Goal: Task Accomplishment & Management: Complete application form

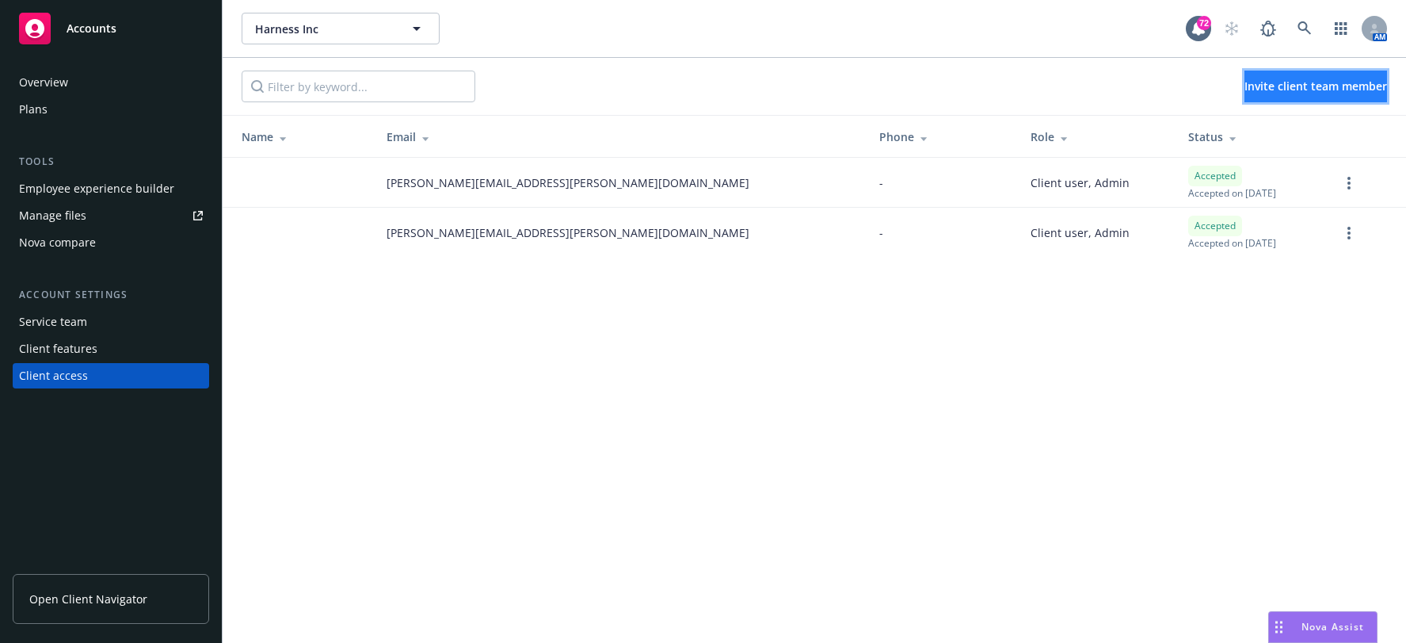
click at [1334, 80] on span "Invite client team member" at bounding box center [1316, 85] width 143 height 15
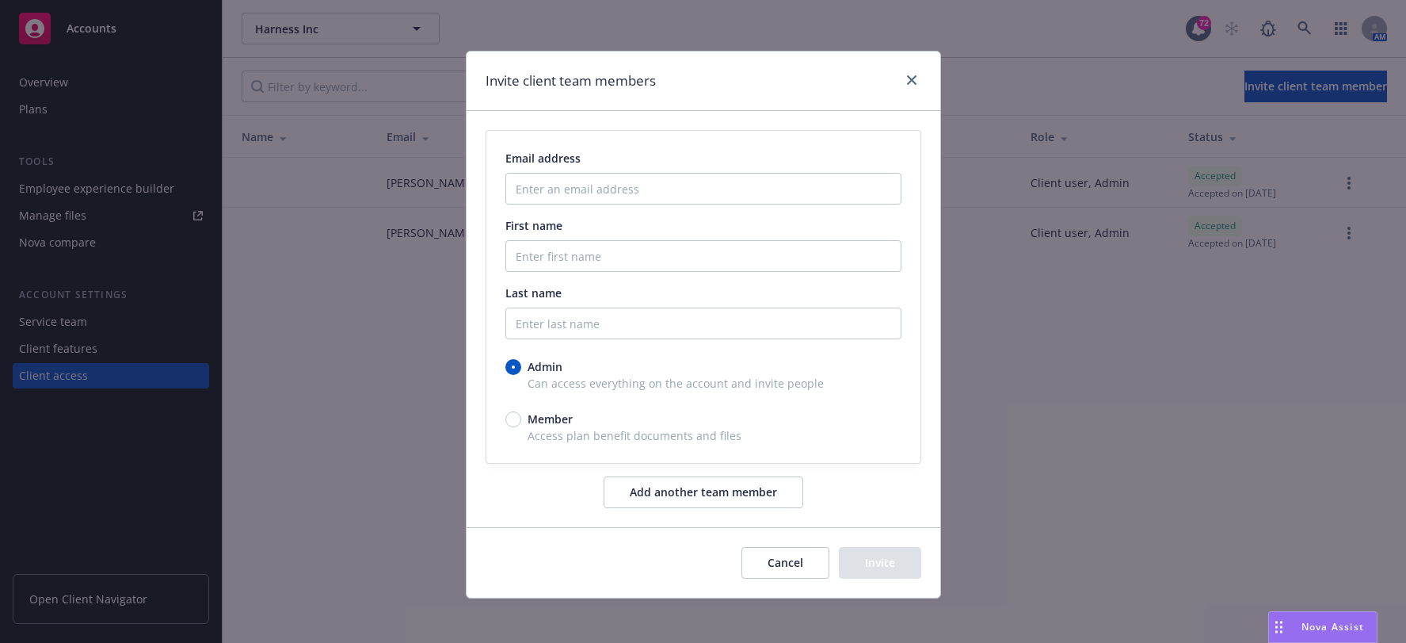
click at [744, 166] on div "Email address" at bounding box center [704, 158] width 396 height 17
click at [733, 186] on input "Enter an email address" at bounding box center [704, 189] width 396 height 32
click at [551, 190] on input "Enter an email address" at bounding box center [704, 189] width 396 height 32
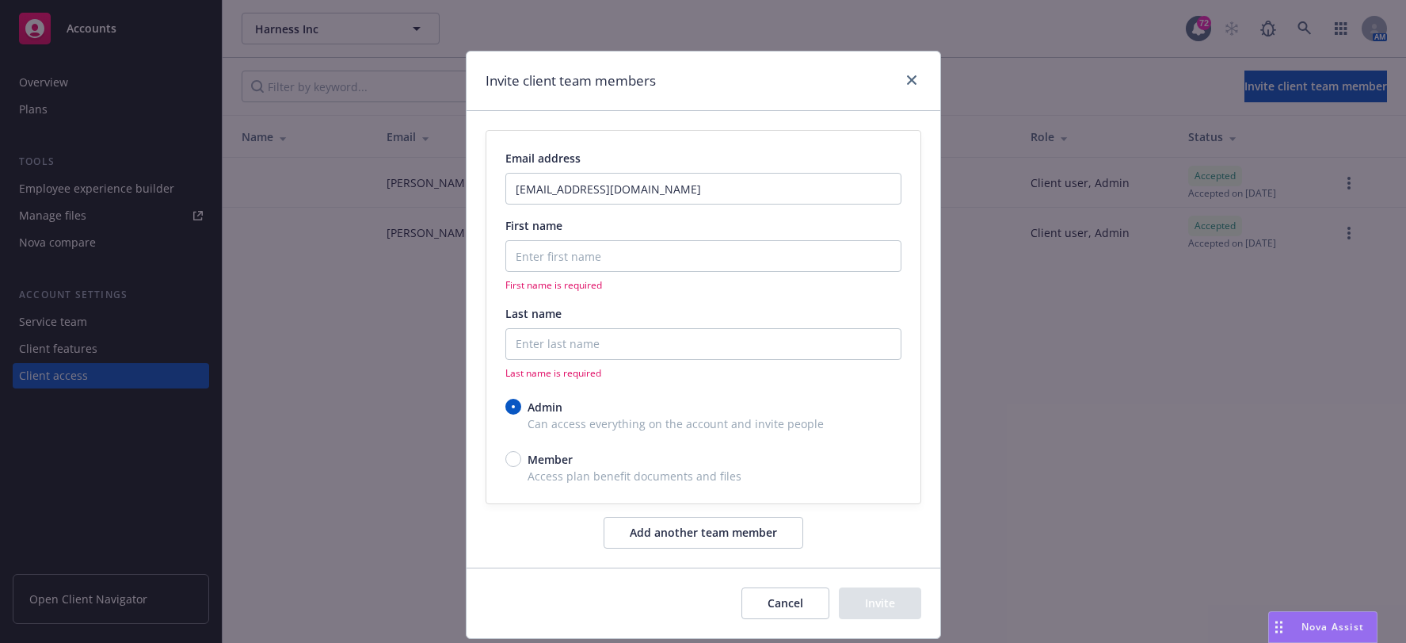
drag, startPoint x: 601, startPoint y: 238, endPoint x: 606, endPoint y: 245, distance: 8.6
click at [605, 242] on div "First name First name is required" at bounding box center [704, 254] width 396 height 74
click at [609, 251] on input "First name" at bounding box center [704, 256] width 396 height 32
click at [564, 196] on input "[EMAIL_ADDRESS][DOMAIN_NAME]" at bounding box center [704, 189] width 396 height 32
type input "[EMAIL_ADDRESS][PERSON_NAME][DOMAIN_NAME]"
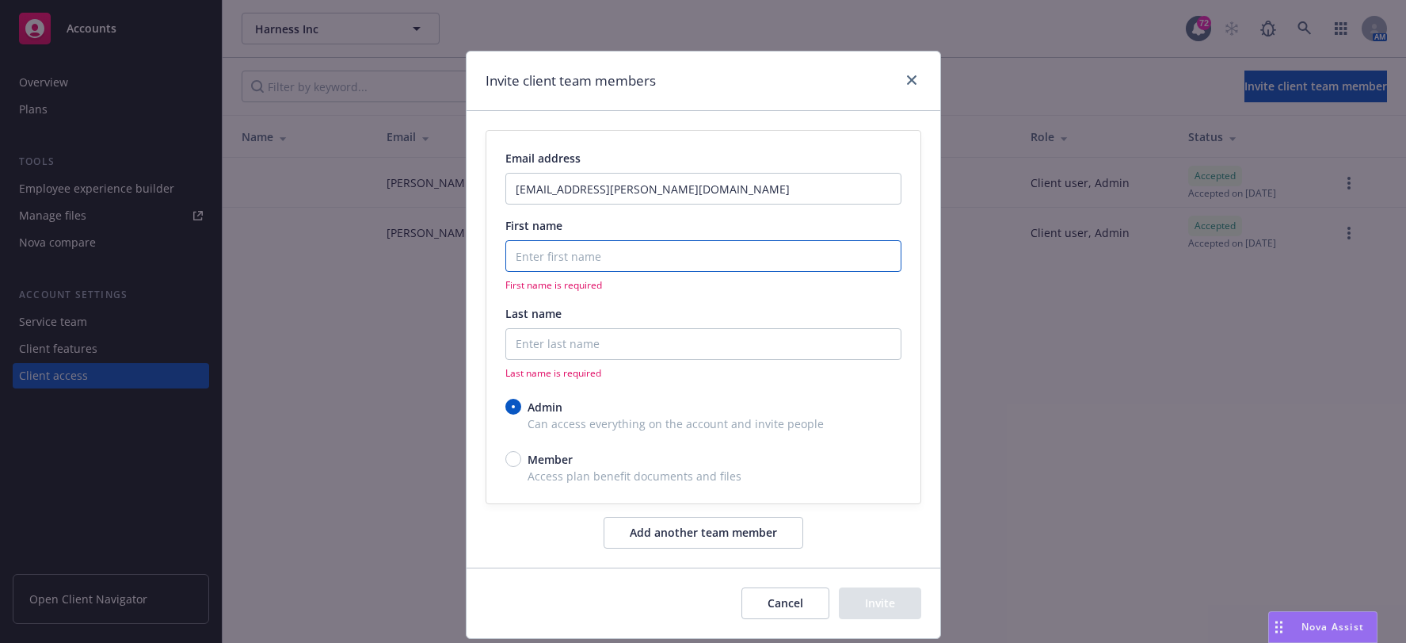
click at [620, 263] on input "First name" at bounding box center [704, 256] width 396 height 32
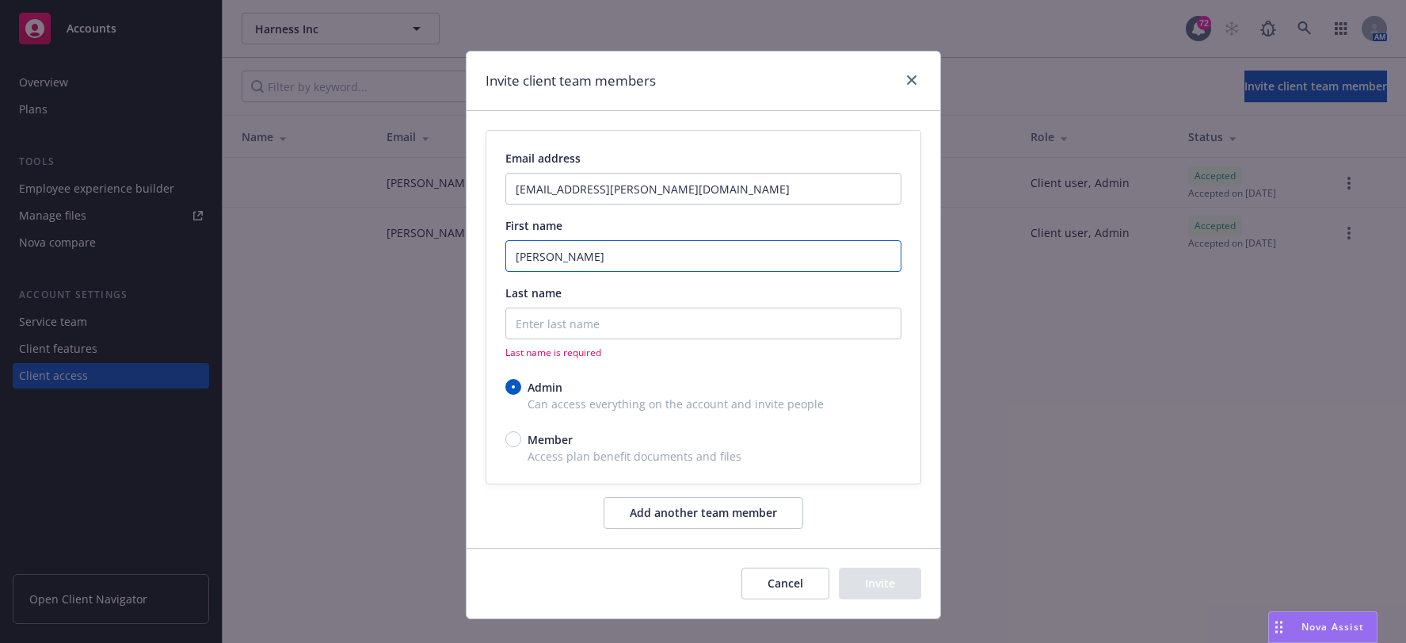
type input "[PERSON_NAME]"
type input "A"
drag, startPoint x: 619, startPoint y: 262, endPoint x: 361, endPoint y: 276, distance: 258.7
click at [361, 276] on div "Invite client team members Email address [EMAIL_ADDRESS][PERSON_NAME][DOMAIN_NA…" at bounding box center [703, 321] width 1406 height 643
type input "Chi"
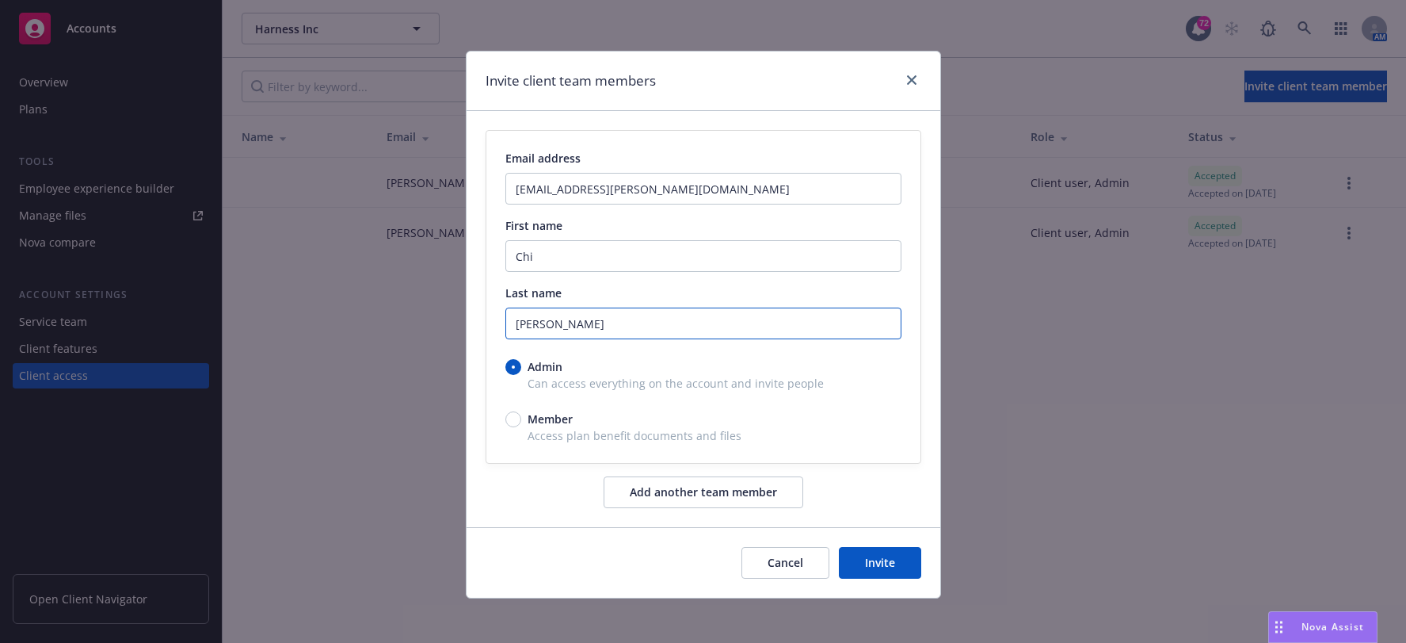
type input "[PERSON_NAME]"
click at [555, 422] on span "Member" at bounding box center [550, 418] width 45 height 17
click at [521, 422] on input "Member" at bounding box center [514, 419] width 16 height 16
radio input "true"
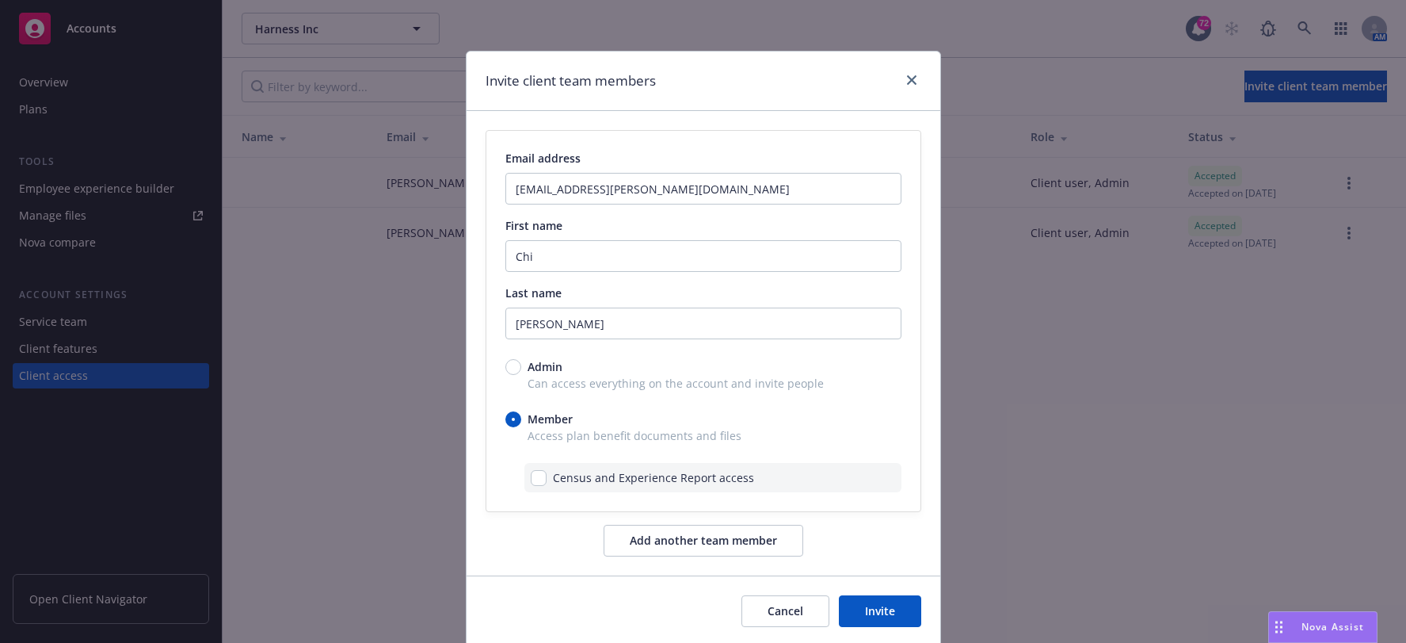
click at [528, 488] on div "Census and Experience Report access" at bounding box center [713, 477] width 377 height 29
click at [536, 486] on div "Census and Experience Report access" at bounding box center [642, 477] width 223 height 17
click at [534, 471] on input "checkbox" at bounding box center [539, 478] width 16 height 16
checkbox input "true"
click at [731, 551] on button "Add another team member" at bounding box center [704, 541] width 200 height 32
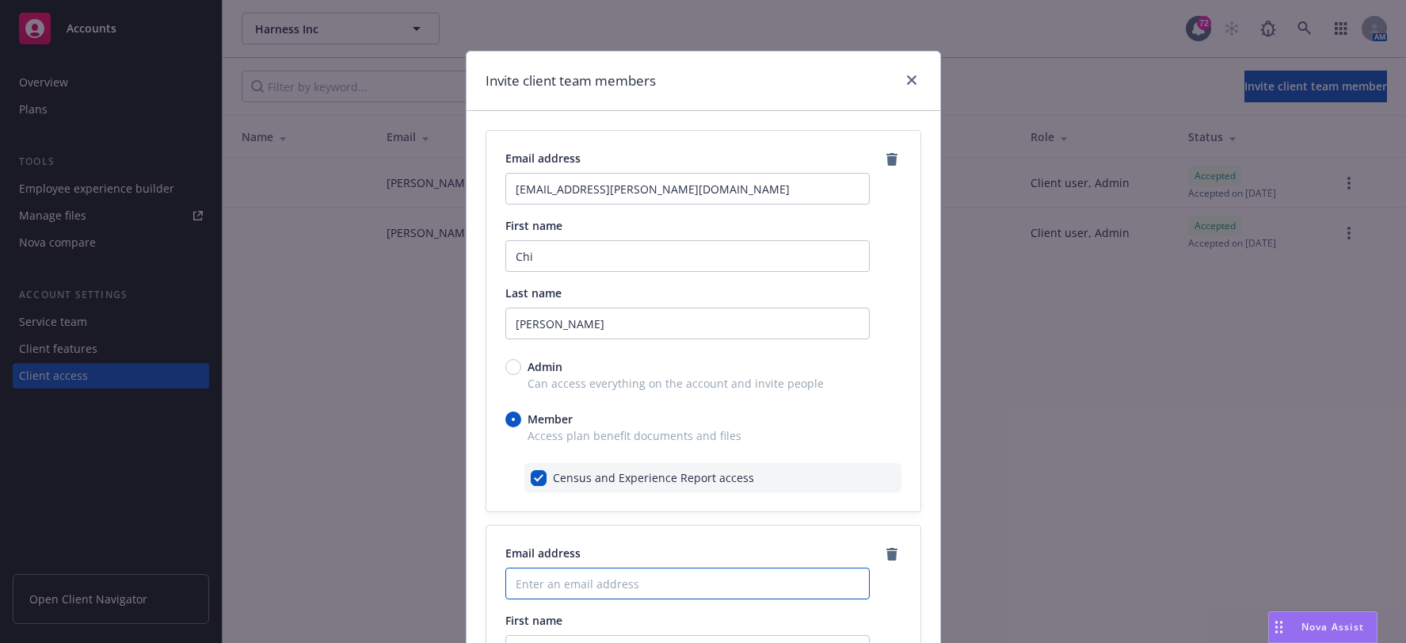
click at [628, 586] on input "Enter an email address" at bounding box center [688, 583] width 364 height 32
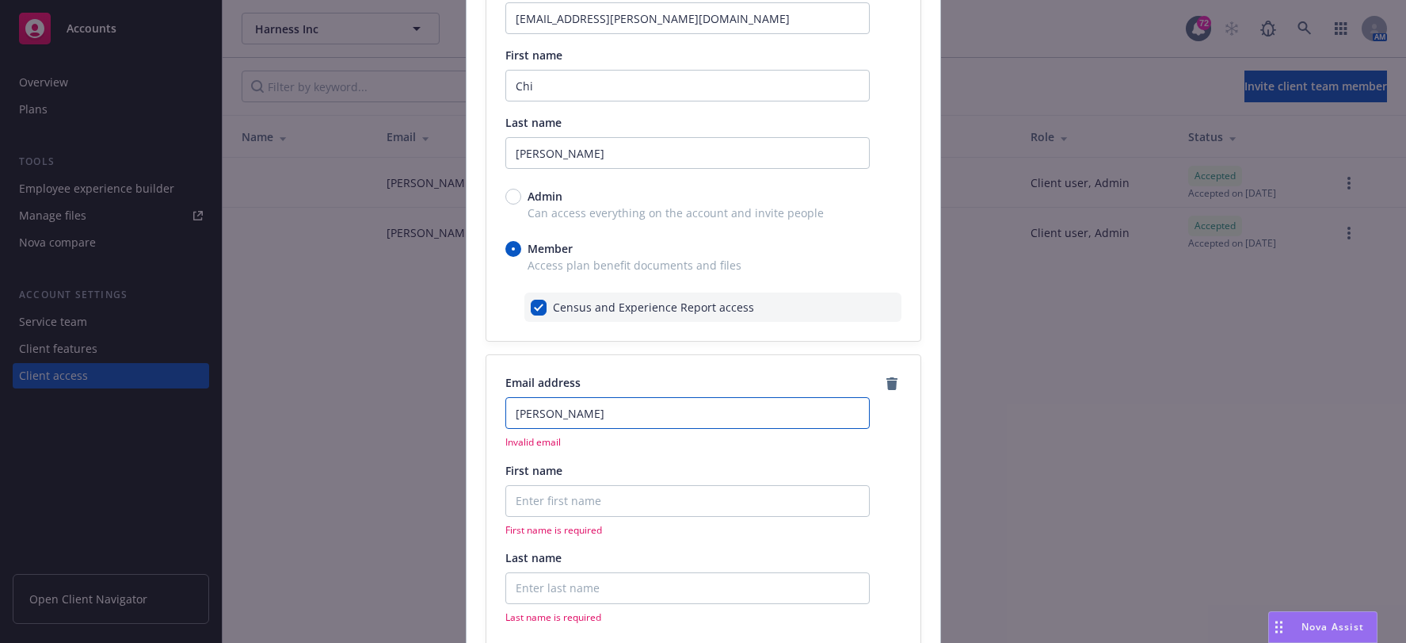
scroll to position [317, 0]
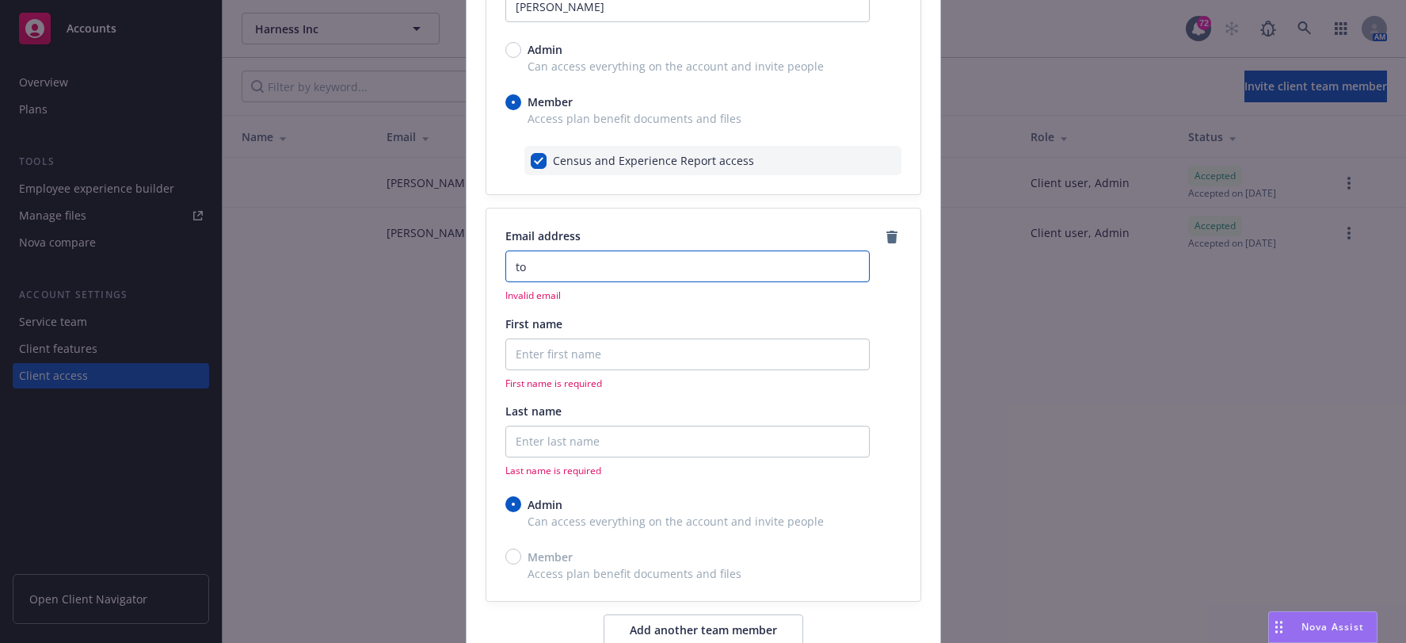
type input "t"
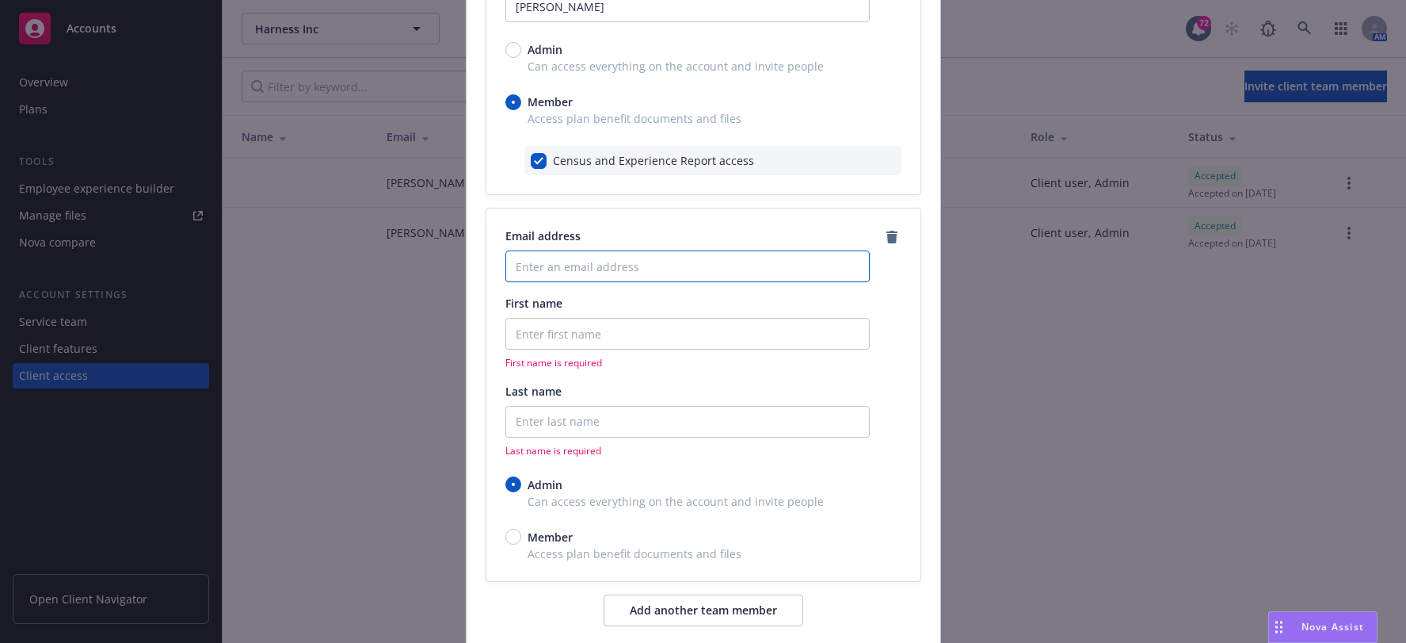
type input "t"
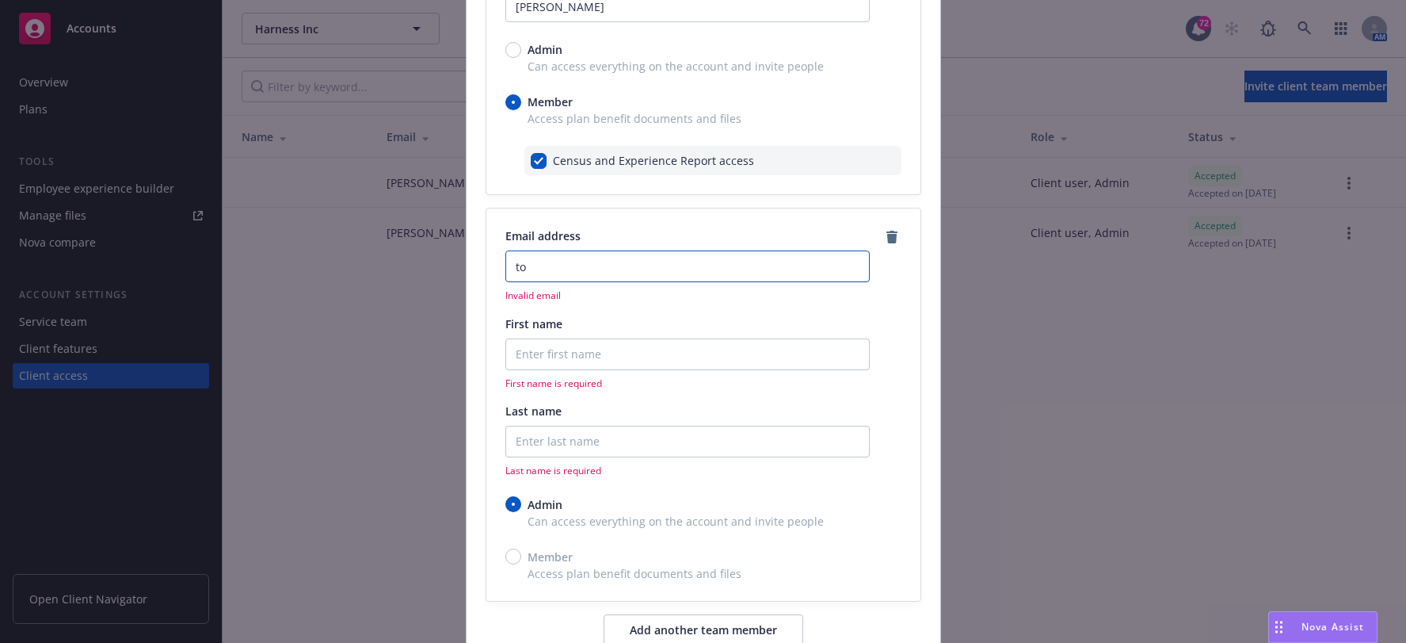
type input "t"
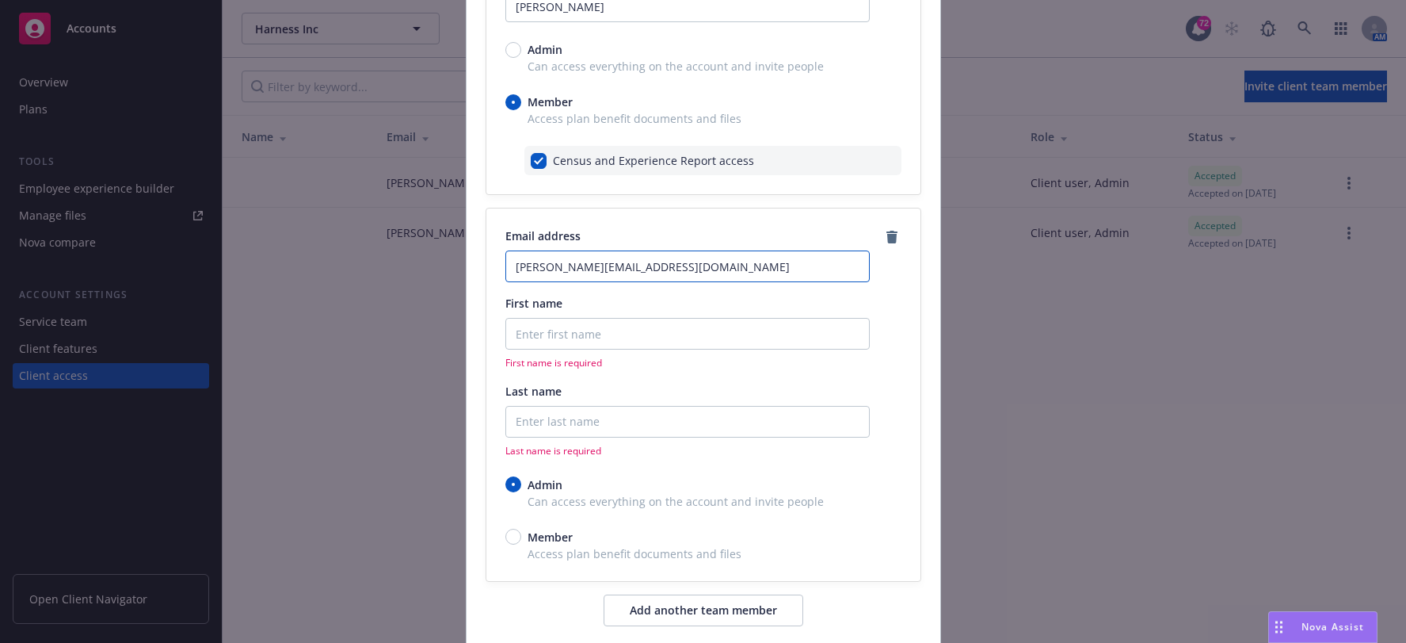
type input "[PERSON_NAME][EMAIL_ADDRESS][DOMAIN_NAME]"
click at [634, 327] on input "First name" at bounding box center [688, 334] width 364 height 32
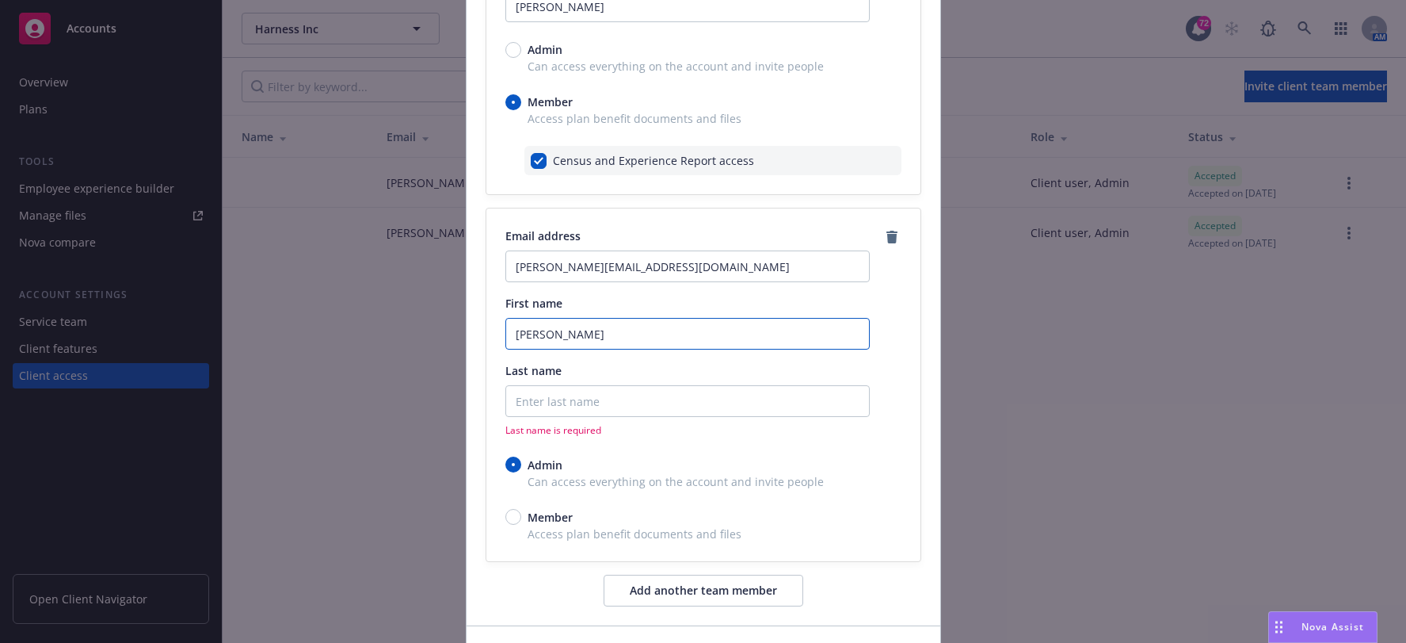
type input "[PERSON_NAME]"
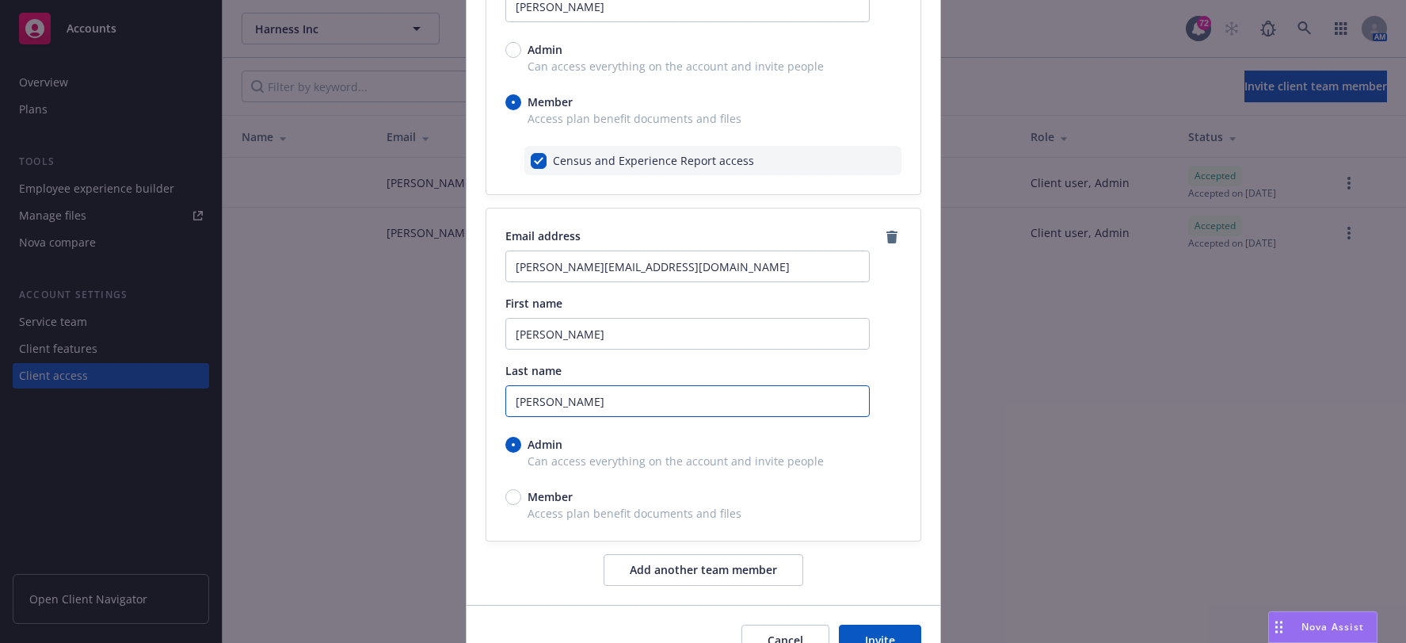
type input "[PERSON_NAME]"
click at [546, 506] on span "Access plan benefit documents and files" at bounding box center [704, 513] width 396 height 17
click at [508, 486] on div "Admin Can access everything on the account and invite people Member Access plan…" at bounding box center [704, 479] width 396 height 86
click at [506, 497] on input "Member" at bounding box center [514, 497] width 16 height 16
radio input "true"
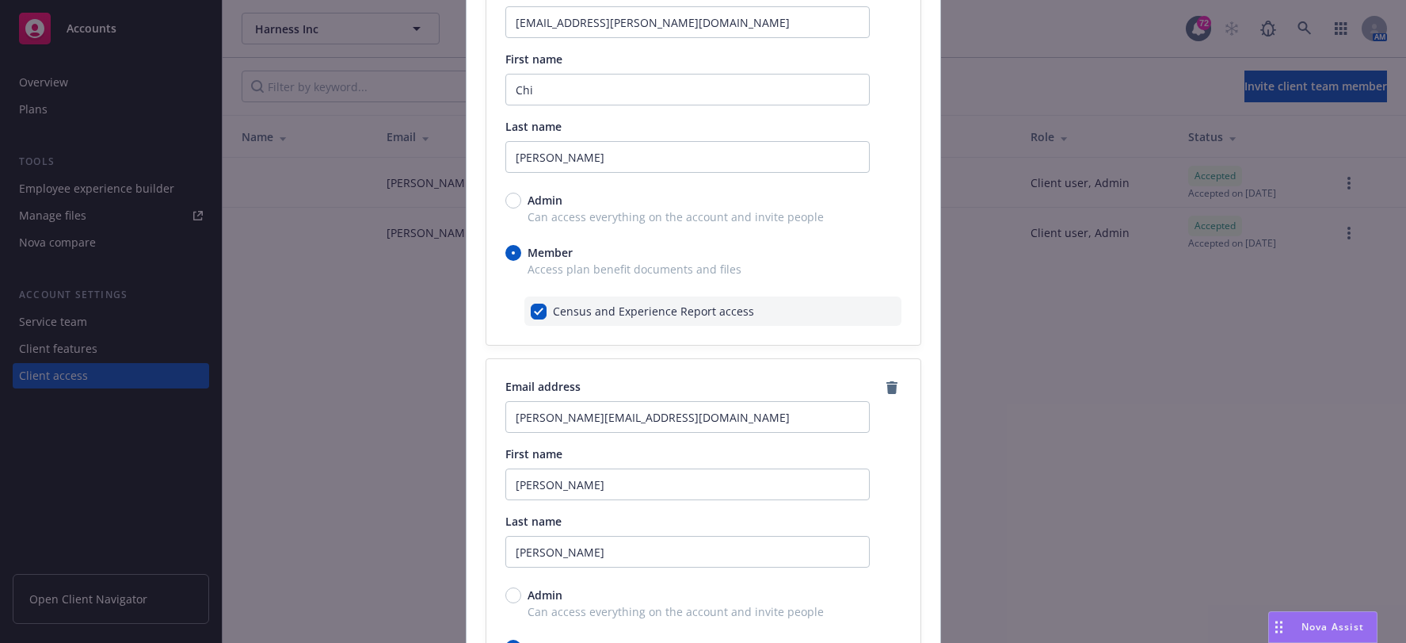
scroll to position [0, 0]
